Goal: Find specific page/section: Find specific page/section

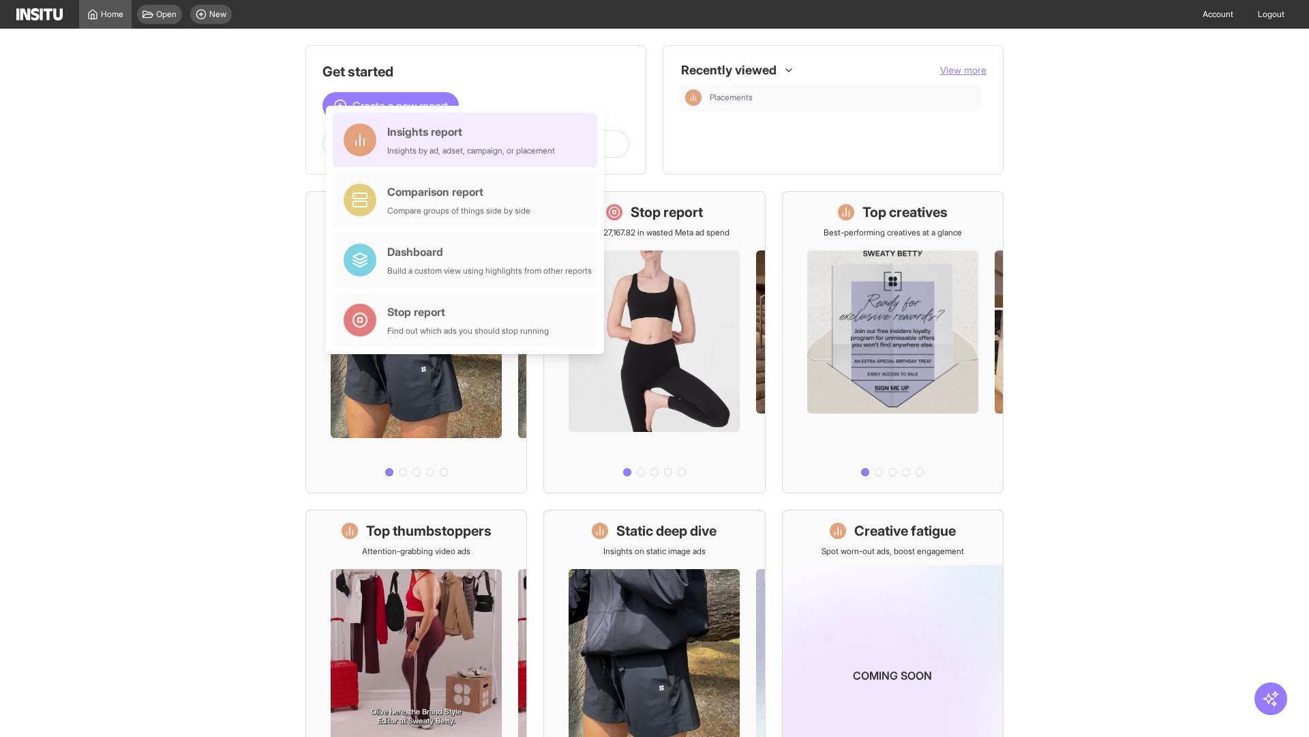
click at [469, 140] on div "Insights report Insights by ad, adset, campaign, or placement" at bounding box center [471, 139] width 168 height 33
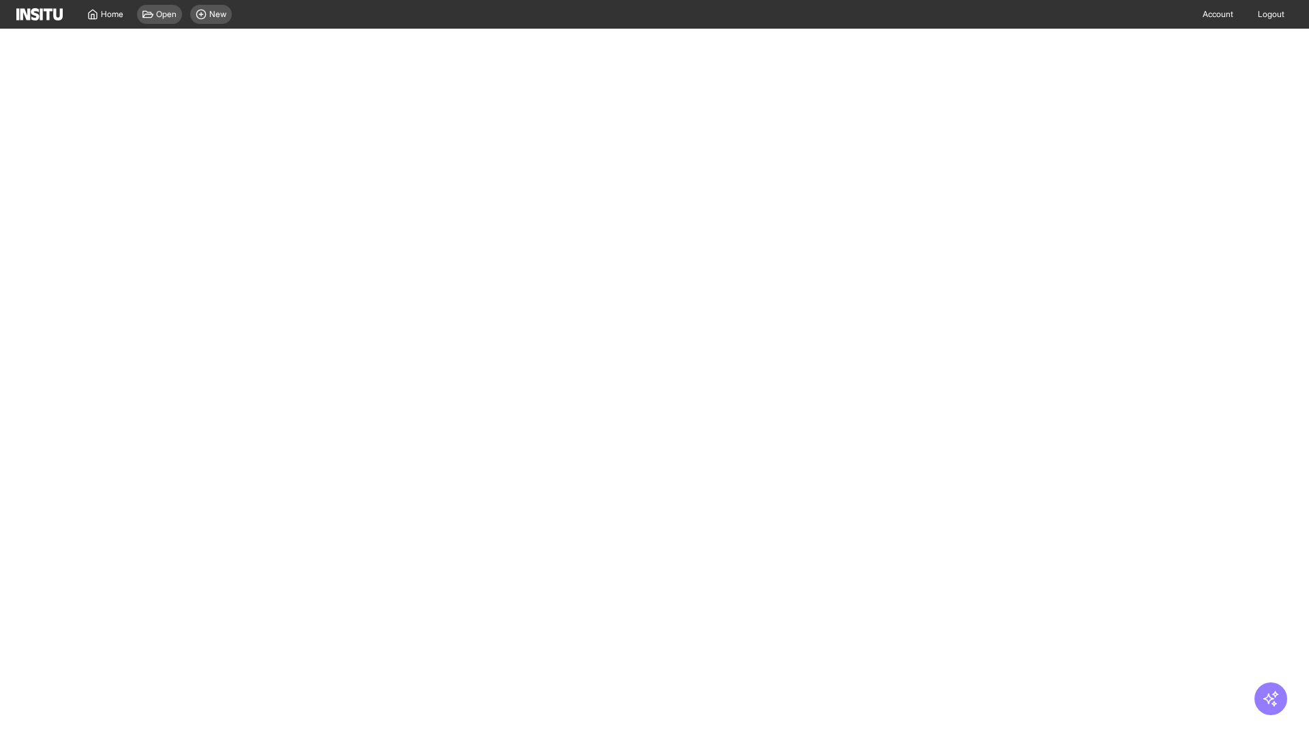
select select "**"
